Goal: Information Seeking & Learning: Learn about a topic

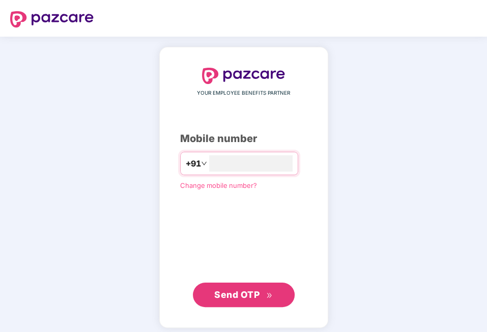
type input "**********"
click at [265, 294] on span "Send OTP" at bounding box center [243, 295] width 59 height 14
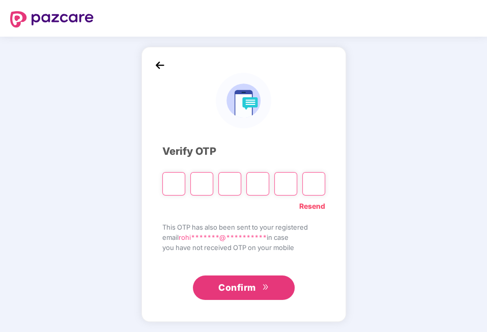
type input "*"
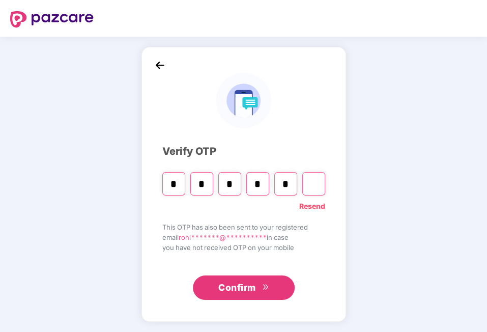
type input "*"
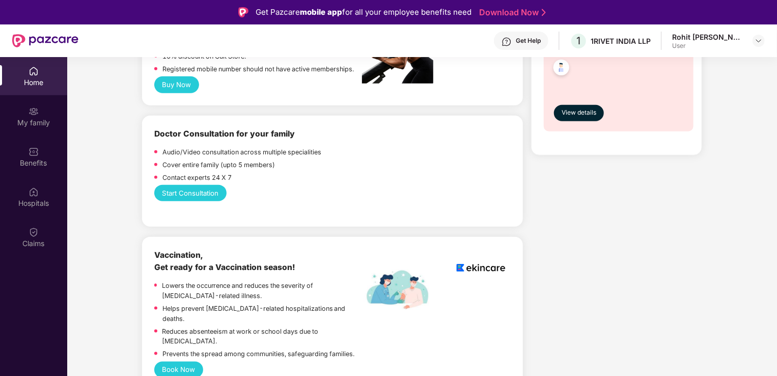
scroll to position [339, 0]
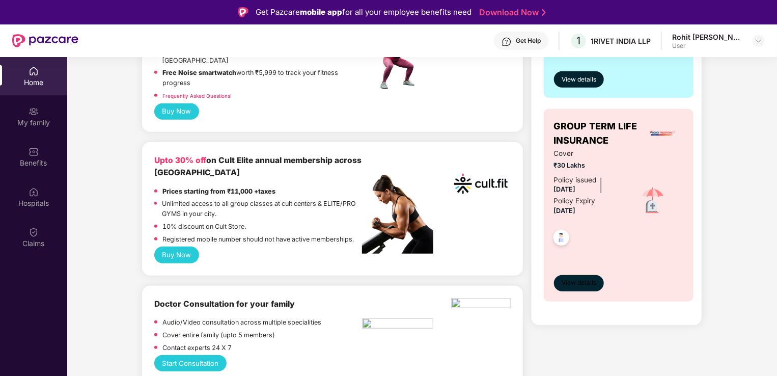
click at [487, 288] on button "View details" at bounding box center [579, 283] width 50 height 16
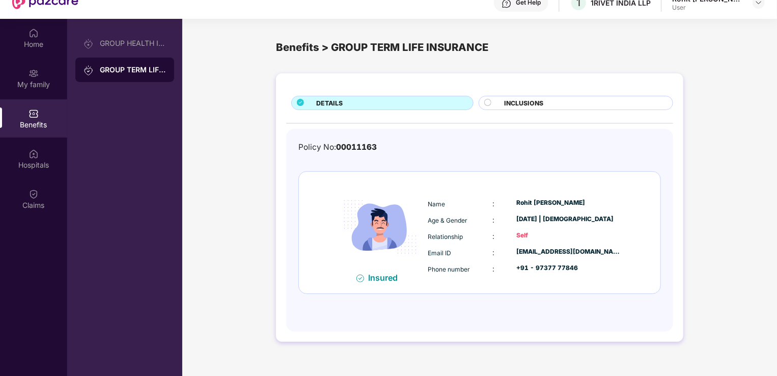
scroll to position [57, 0]
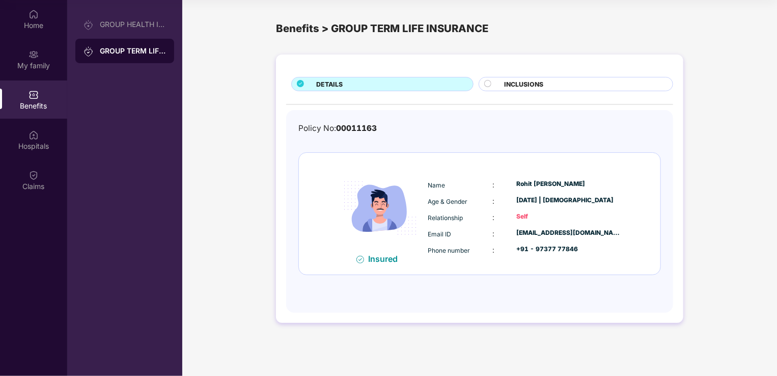
click at [487, 85] on div "INCLUSIONS" at bounding box center [584, 84] width 168 height 11
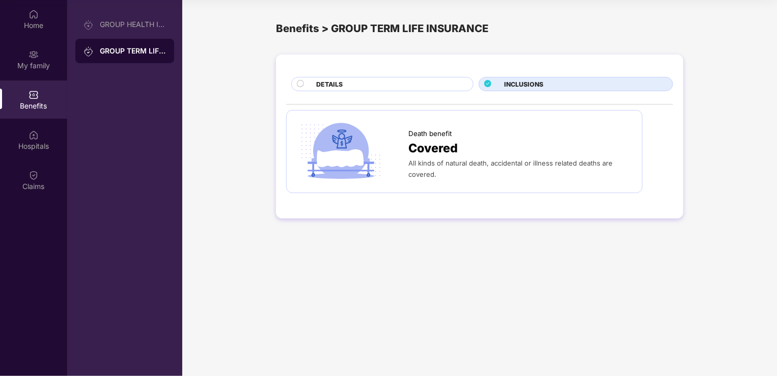
click at [441, 85] on div "DETAILS" at bounding box center [389, 84] width 157 height 11
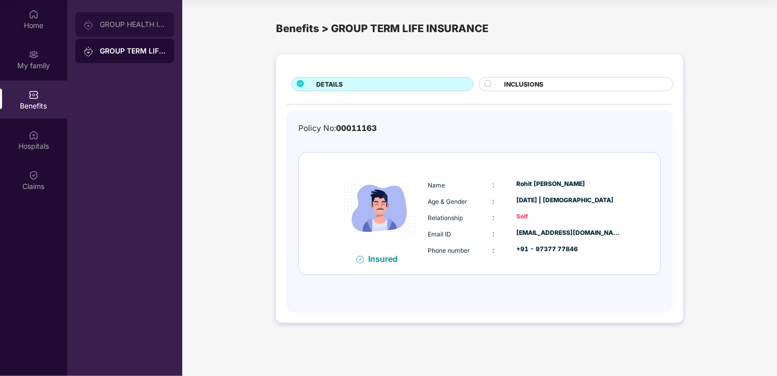
click at [137, 32] on div "GROUP HEALTH INSURANCE" at bounding box center [124, 24] width 99 height 24
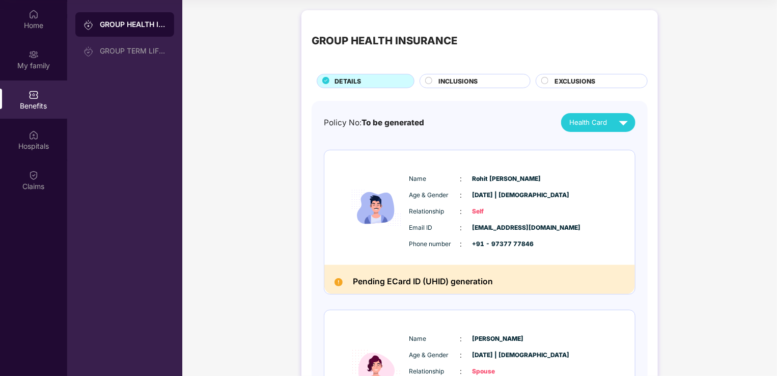
drag, startPoint x: 477, startPoint y: 69, endPoint x: 477, endPoint y: 74, distance: 5.6
click at [477, 74] on div "GROUP HEALTH INSURANCE DETAILS INCLUSIONS EXCLUSIONS" at bounding box center [480, 54] width 336 height 68
click at [477, 74] on div "INCLUSIONS" at bounding box center [475, 81] width 111 height 14
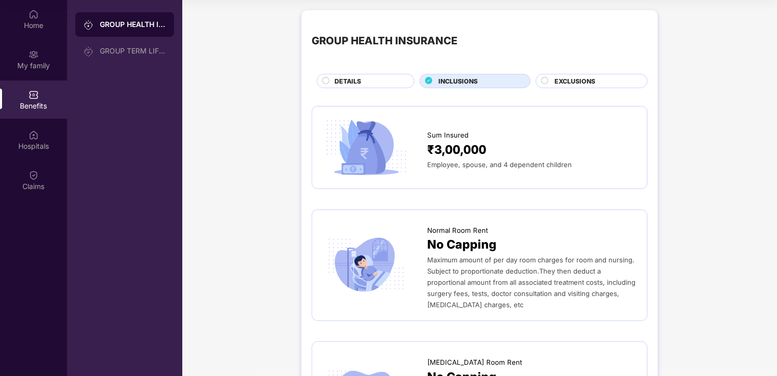
click at [475, 80] on span "INCLUSIONS" at bounding box center [458, 81] width 39 height 10
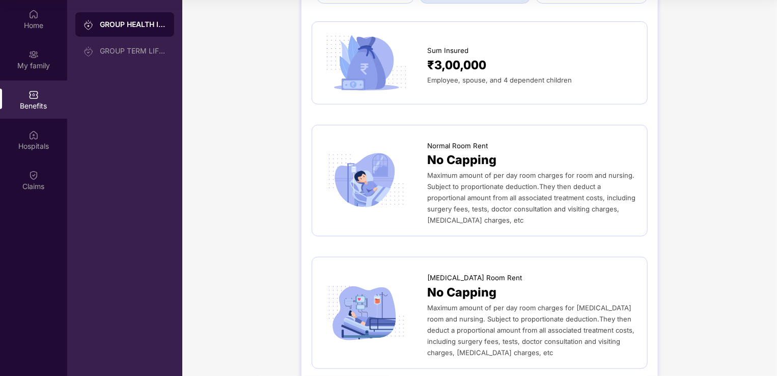
scroll to position [0, 0]
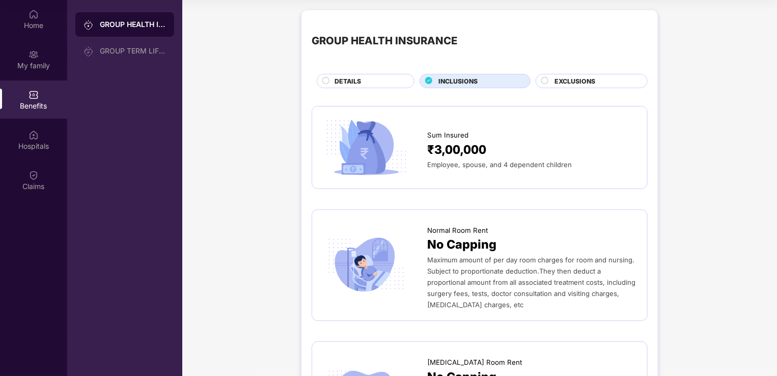
click at [487, 77] on div "EXCLUSIONS" at bounding box center [596, 81] width 93 height 11
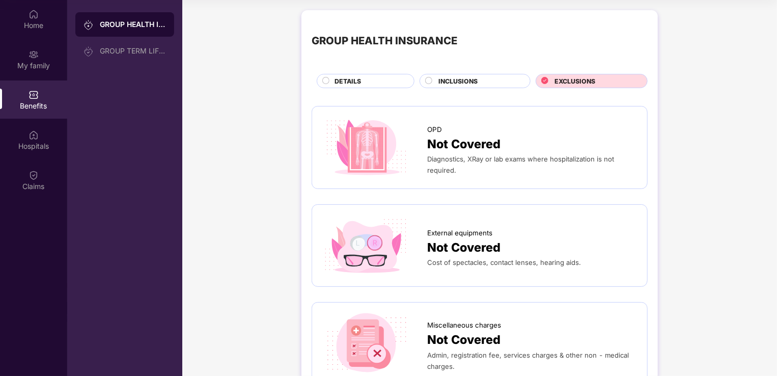
click at [382, 85] on div "DETAILS" at bounding box center [369, 81] width 79 height 11
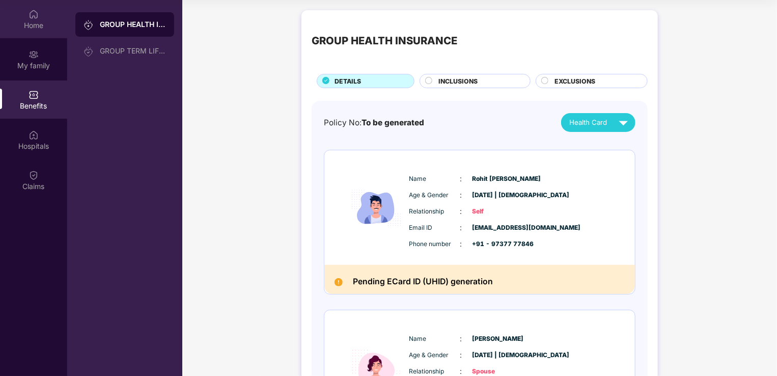
click at [35, 26] on div "Home" at bounding box center [33, 25] width 67 height 10
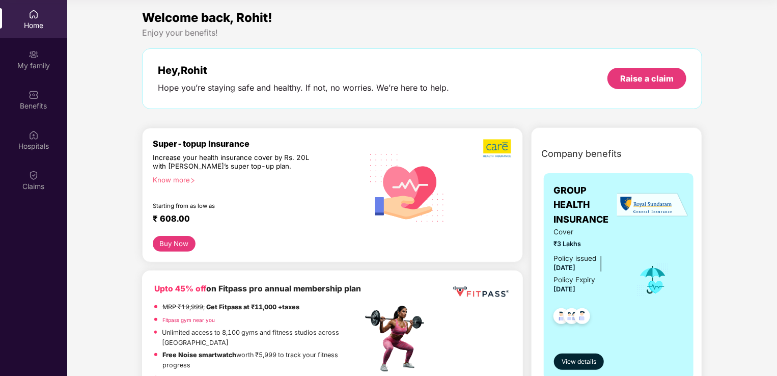
click at [185, 182] on div "Know more" at bounding box center [255, 179] width 204 height 7
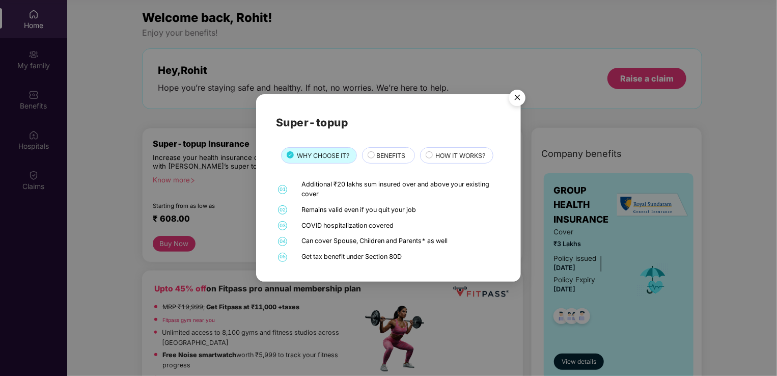
click at [398, 158] on span "BENEFITS" at bounding box center [390, 156] width 29 height 10
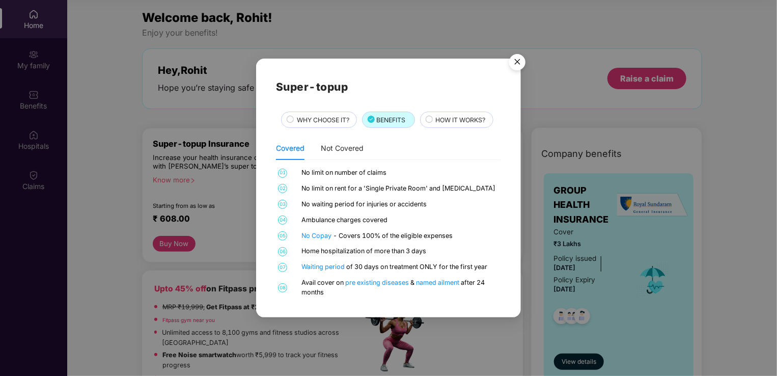
click at [463, 115] on span "HOW IT WORKS?" at bounding box center [461, 120] width 50 height 10
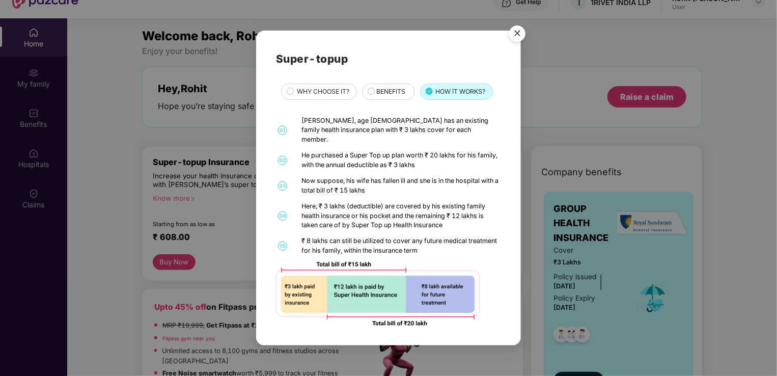
scroll to position [57, 0]
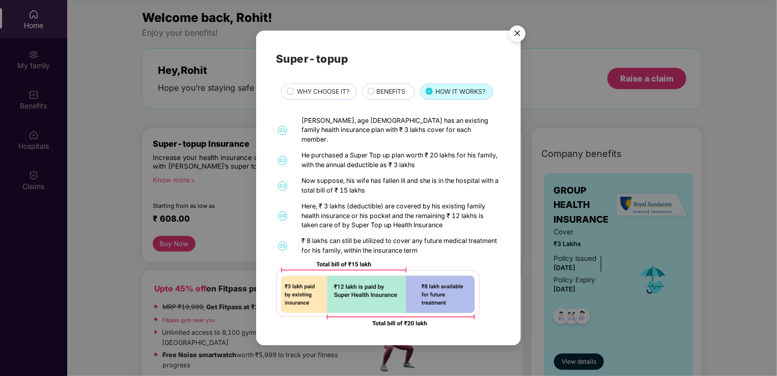
click at [392, 94] on span "BENEFITS" at bounding box center [390, 92] width 29 height 10
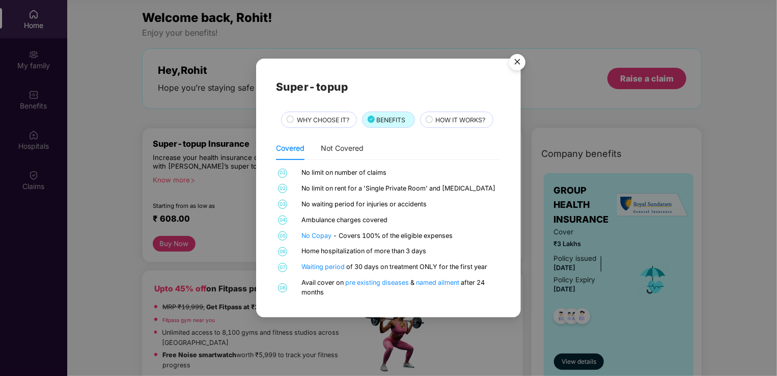
click at [487, 62] on img "Close" at bounding box center [517, 63] width 29 height 29
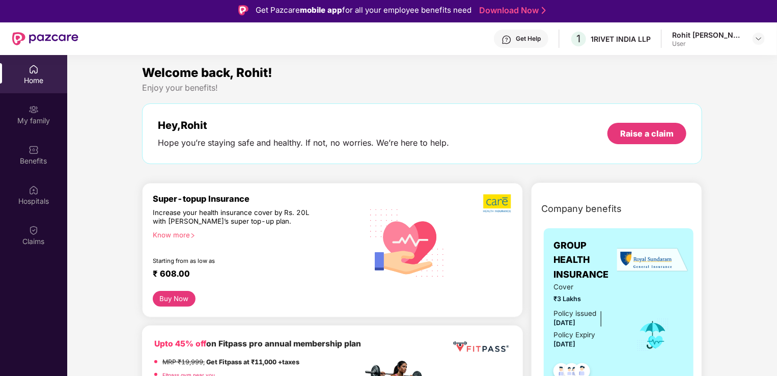
scroll to position [0, 0]
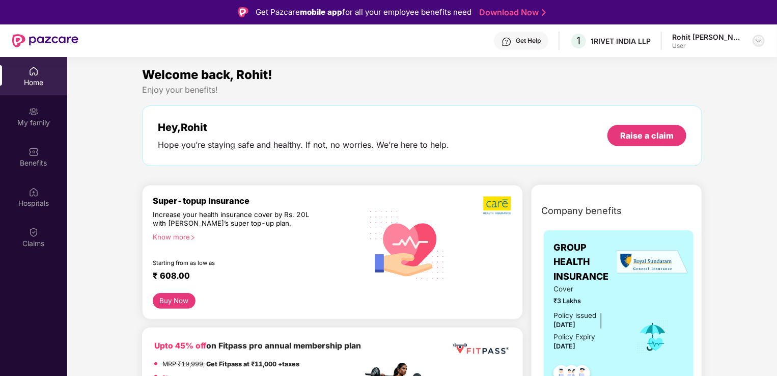
click at [487, 44] on img at bounding box center [759, 41] width 8 height 8
click at [487, 66] on div "Logout" at bounding box center [711, 65] width 132 height 20
